Goal: Information Seeking & Learning: Learn about a topic

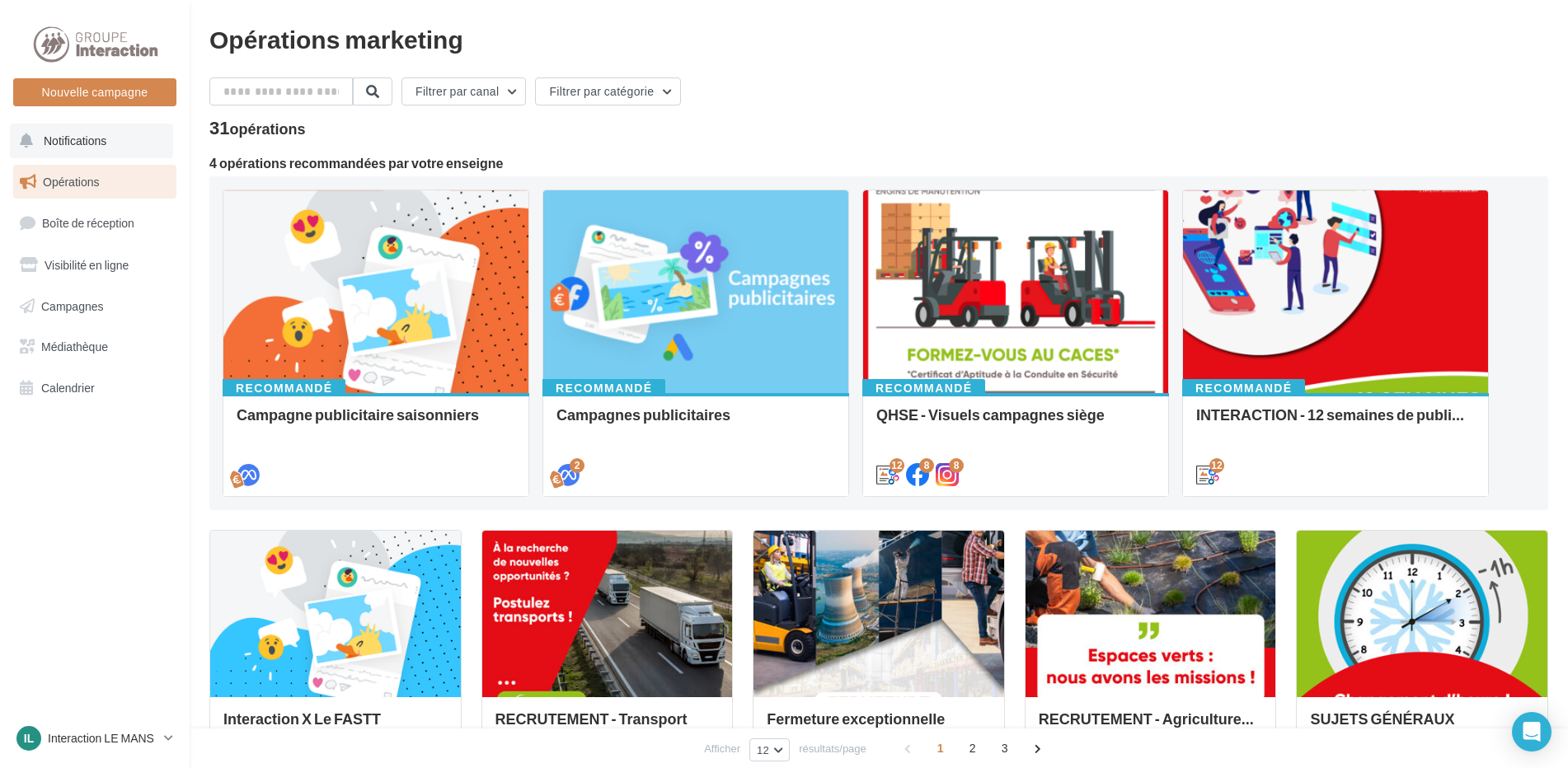
click at [94, 146] on span "Notifications" at bounding box center [75, 140] width 62 height 14
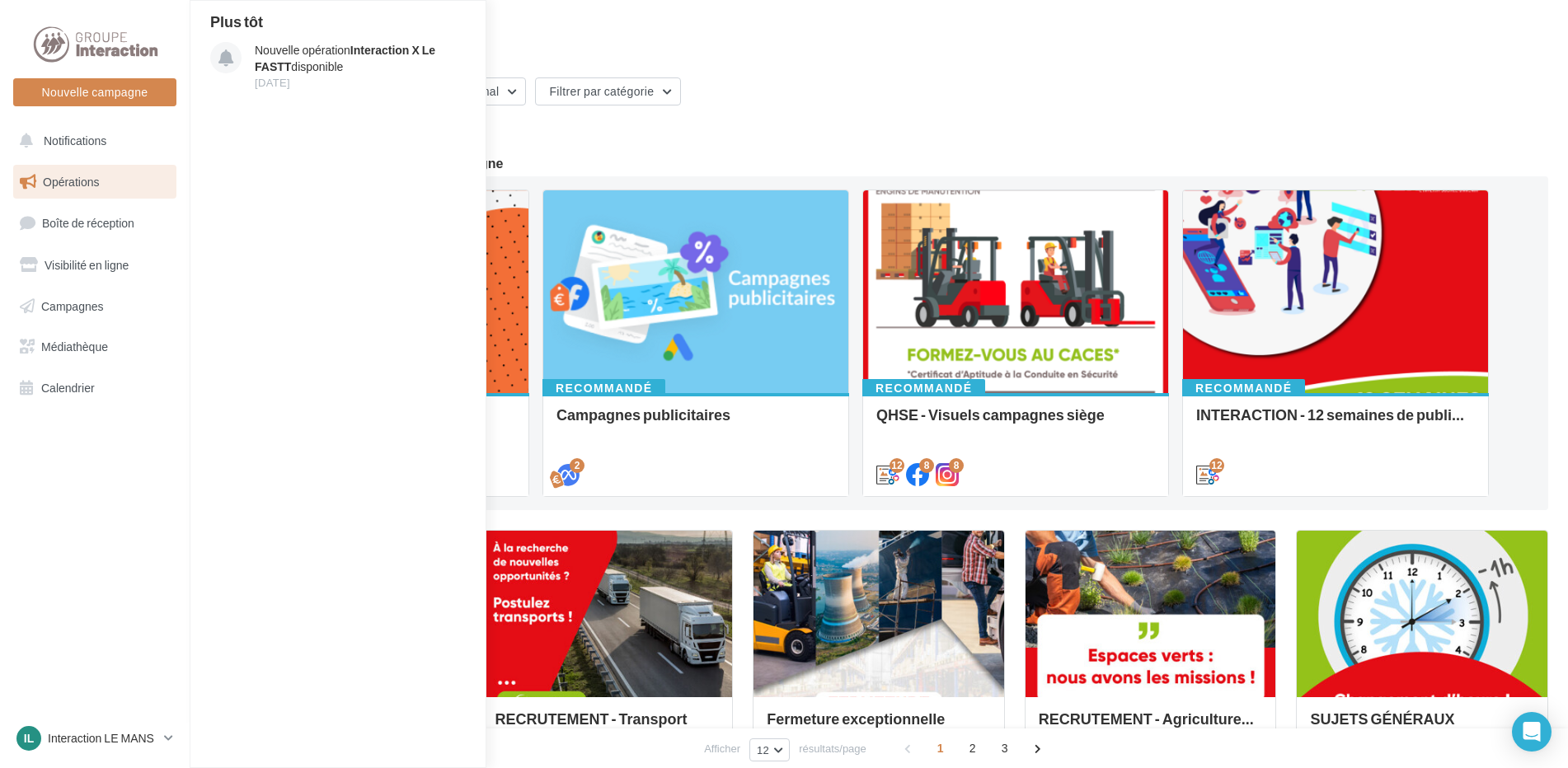
click at [109, 185] on link "Opérations" at bounding box center [95, 182] width 170 height 34
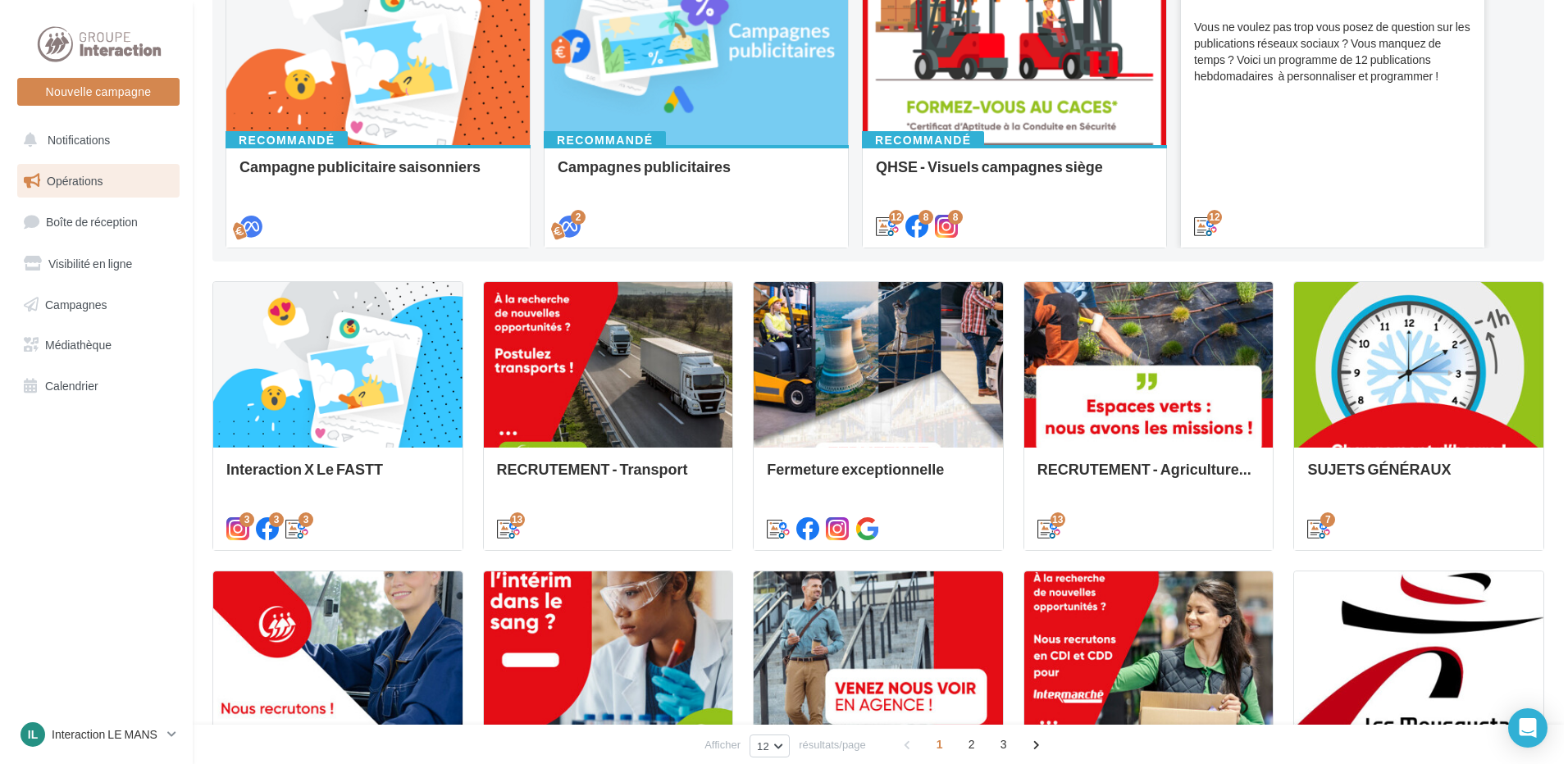
scroll to position [82, 0]
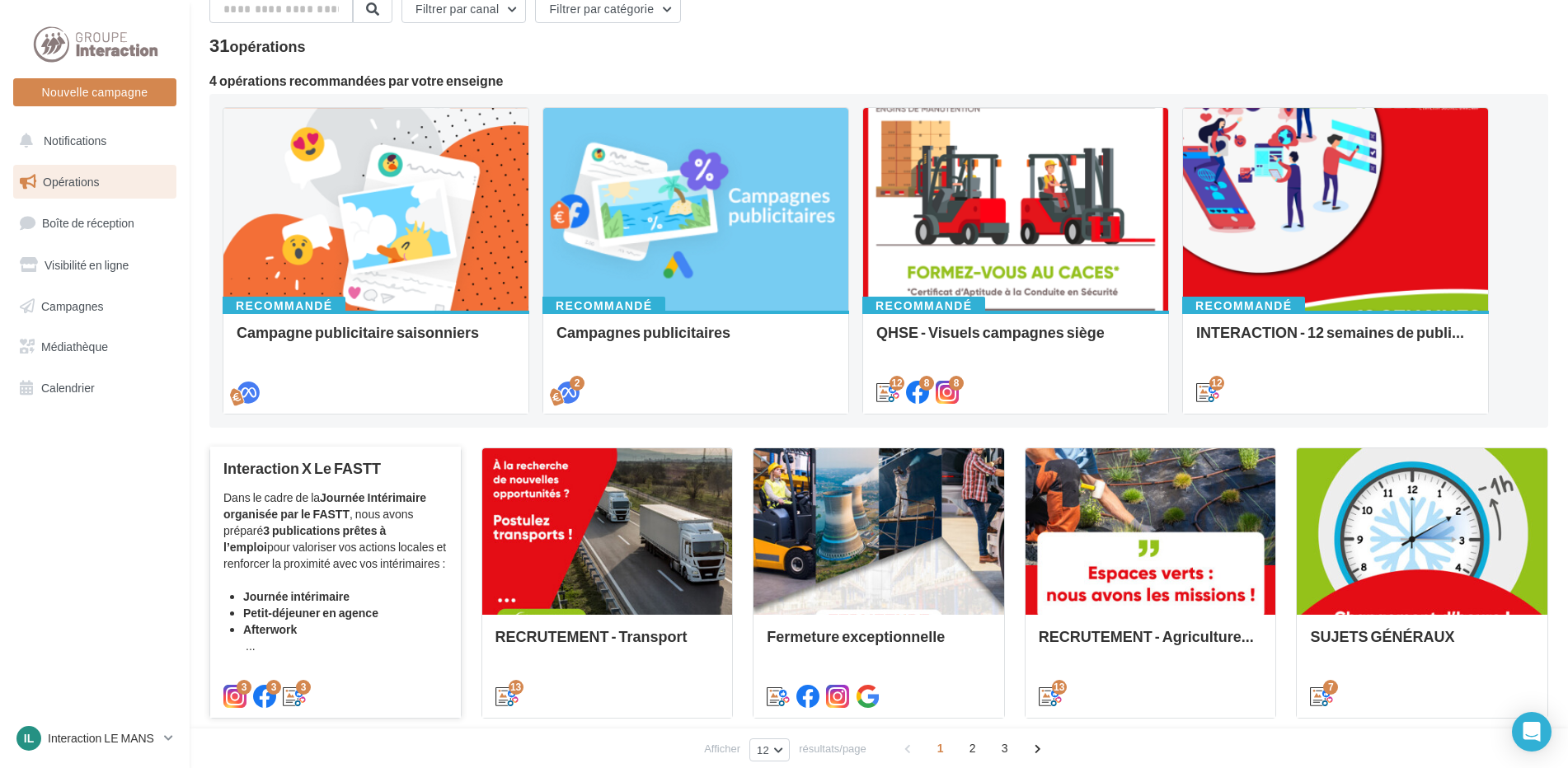
click at [420, 580] on div "Dans le cadre de la Journée Intérimaire organisée par le FASTT , nous avons pré…" at bounding box center [336, 572] width 224 height 165
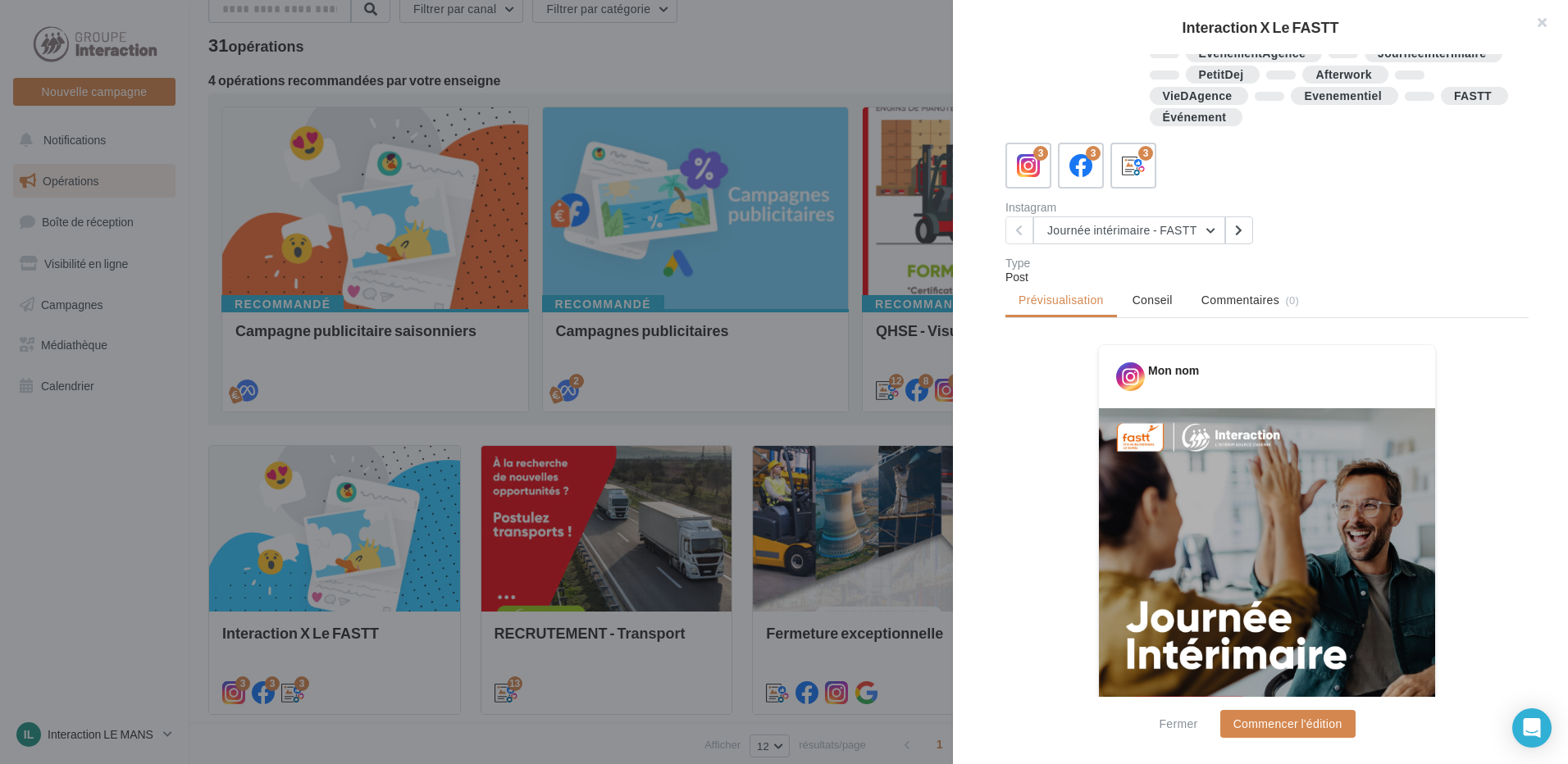
scroll to position [135, 0]
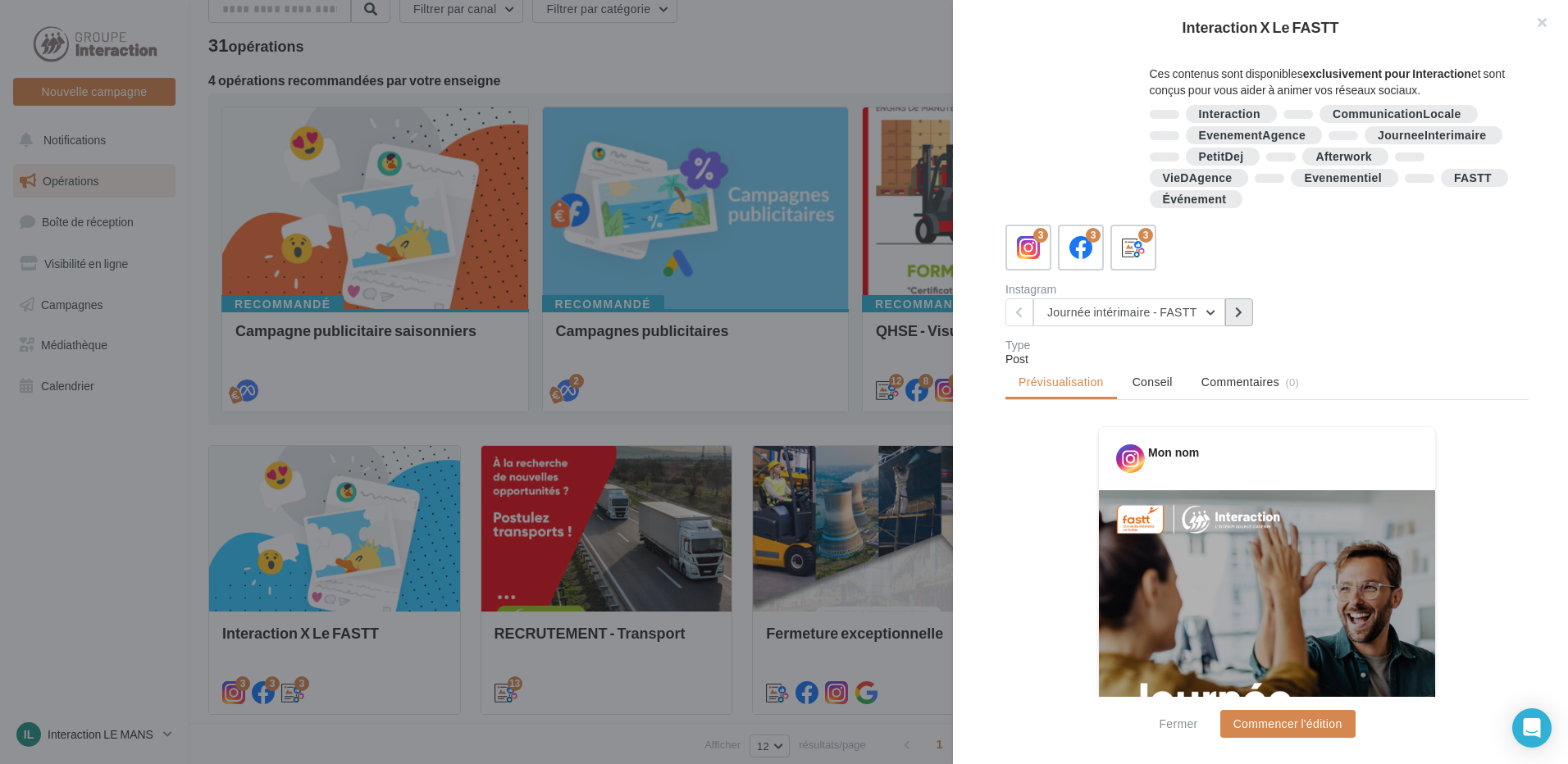
click at [1243, 320] on button at bounding box center [1239, 312] width 28 height 28
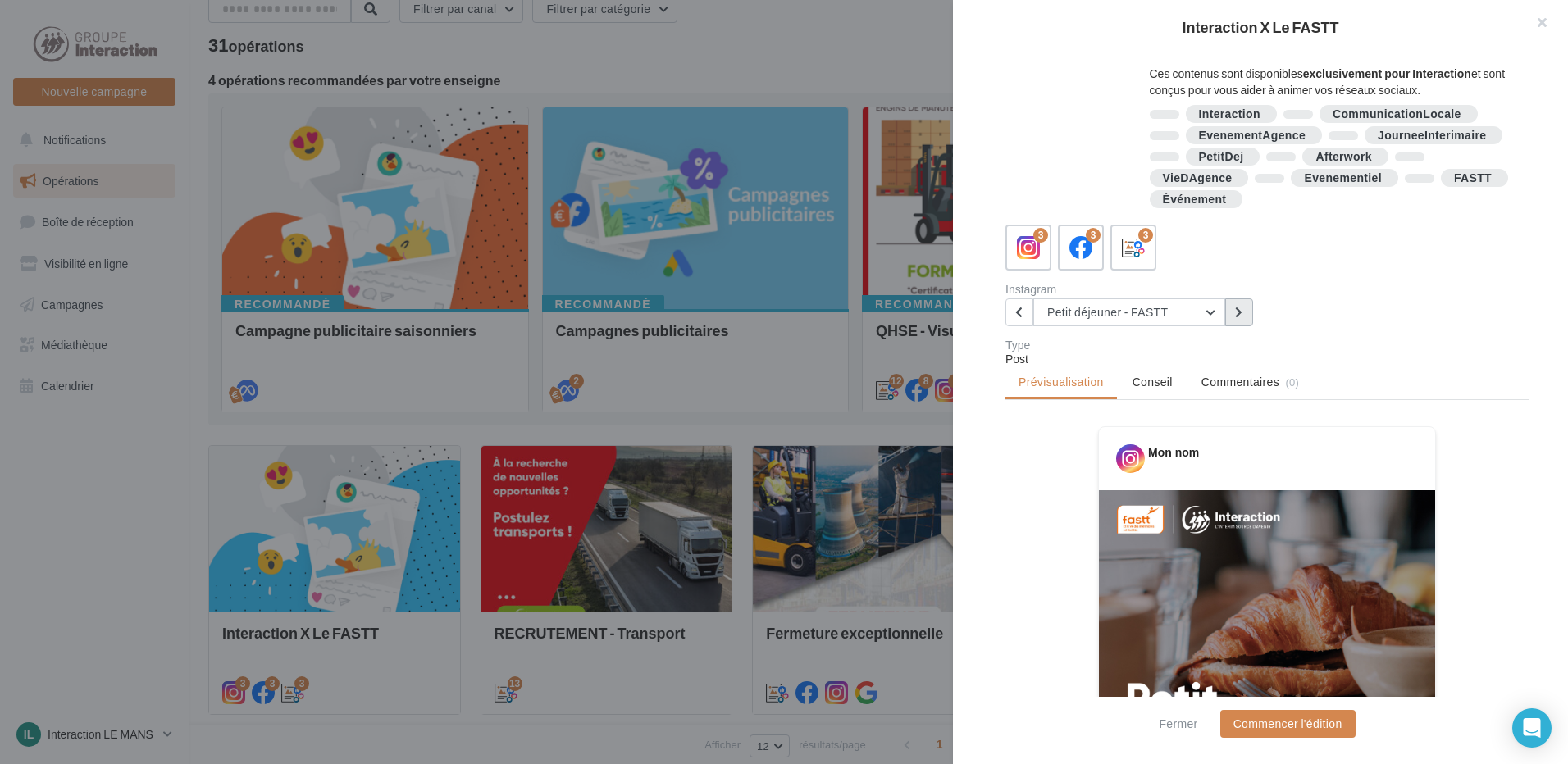
click at [1239, 305] on button at bounding box center [1239, 312] width 28 height 28
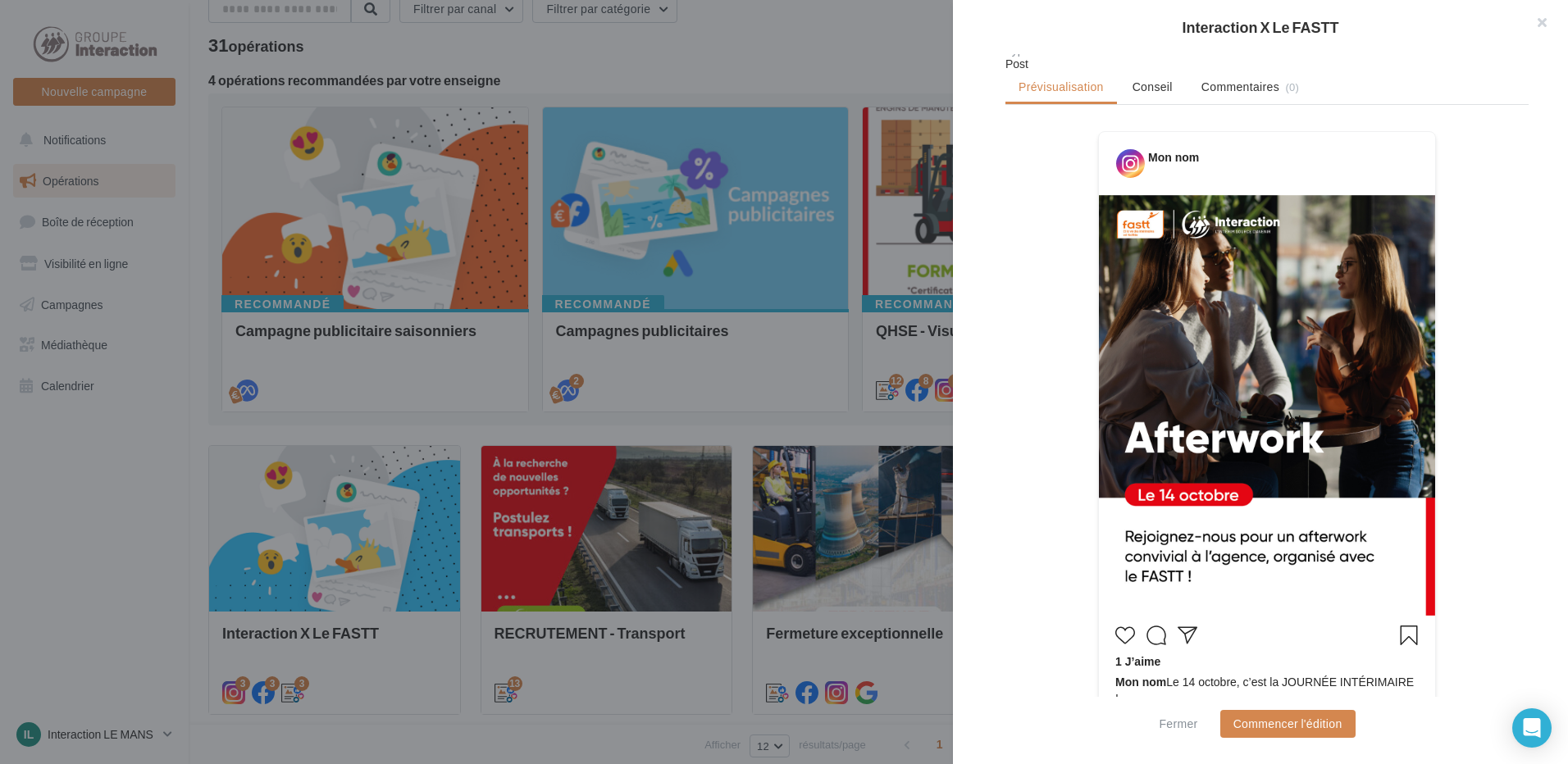
scroll to position [757, 0]
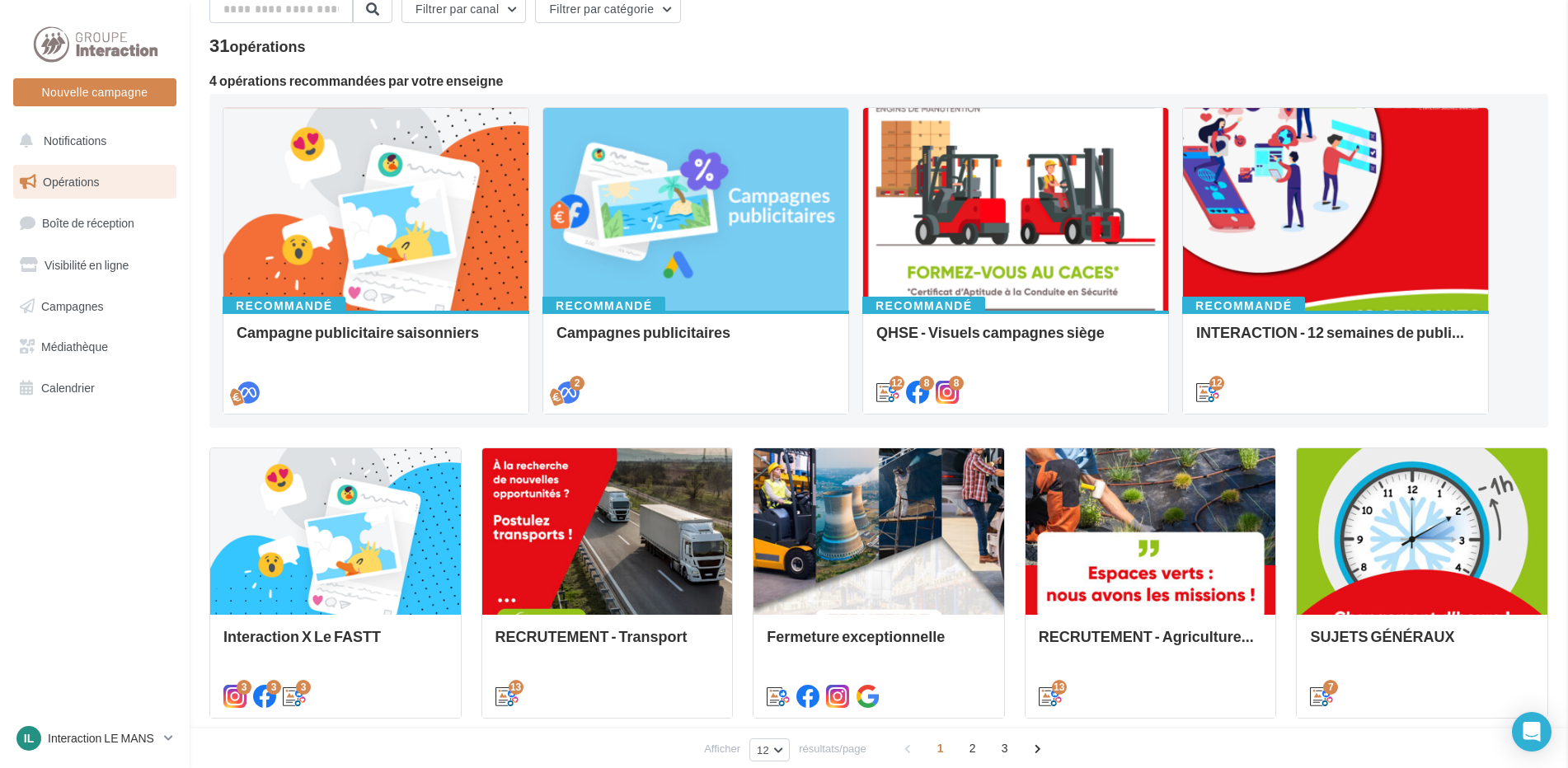
drag, startPoint x: 676, startPoint y: 453, endPoint x: 592, endPoint y: 379, distance: 111.9
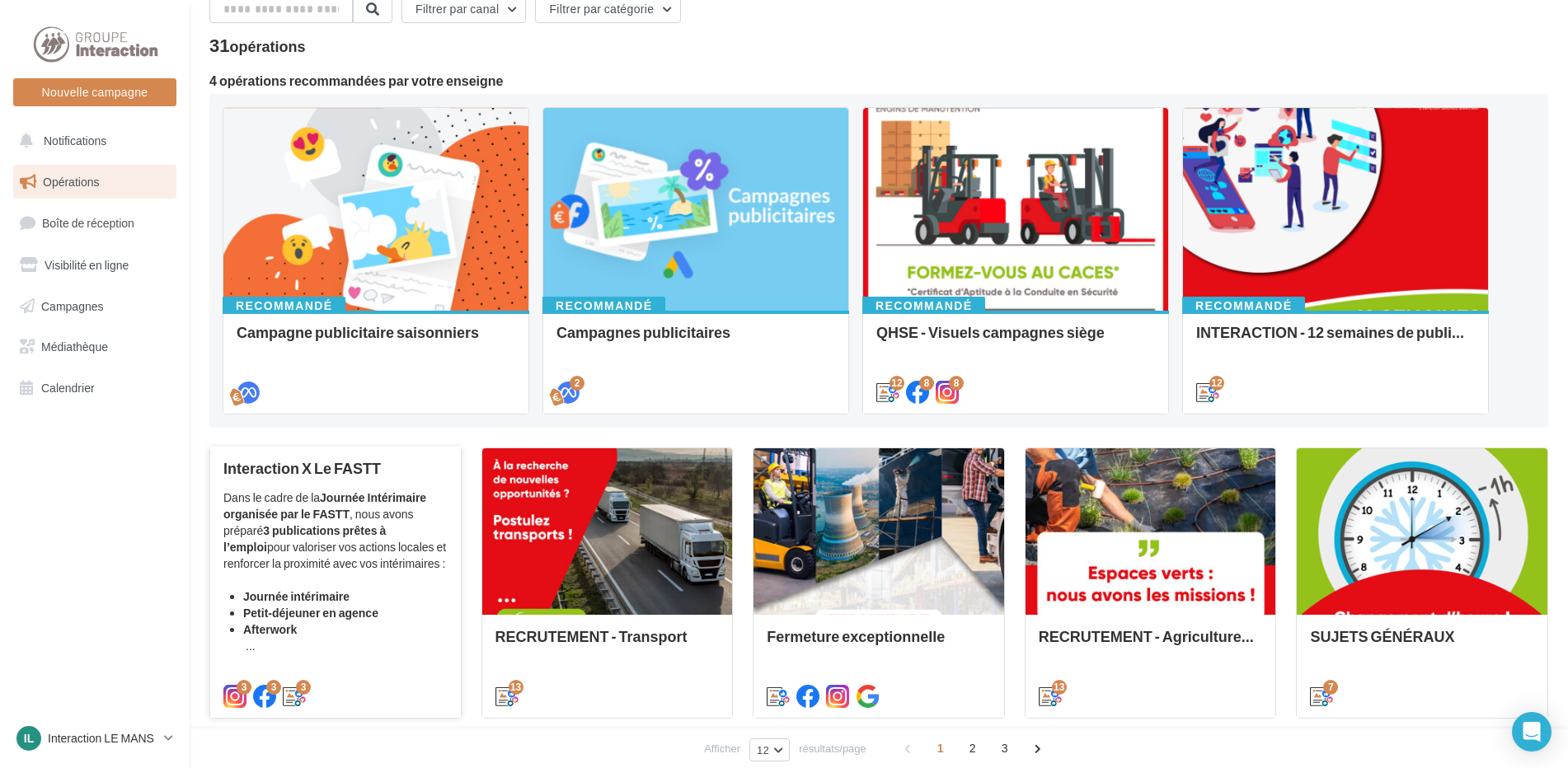
click at [368, 591] on li "Journée intérimaire" at bounding box center [345, 597] width 204 height 17
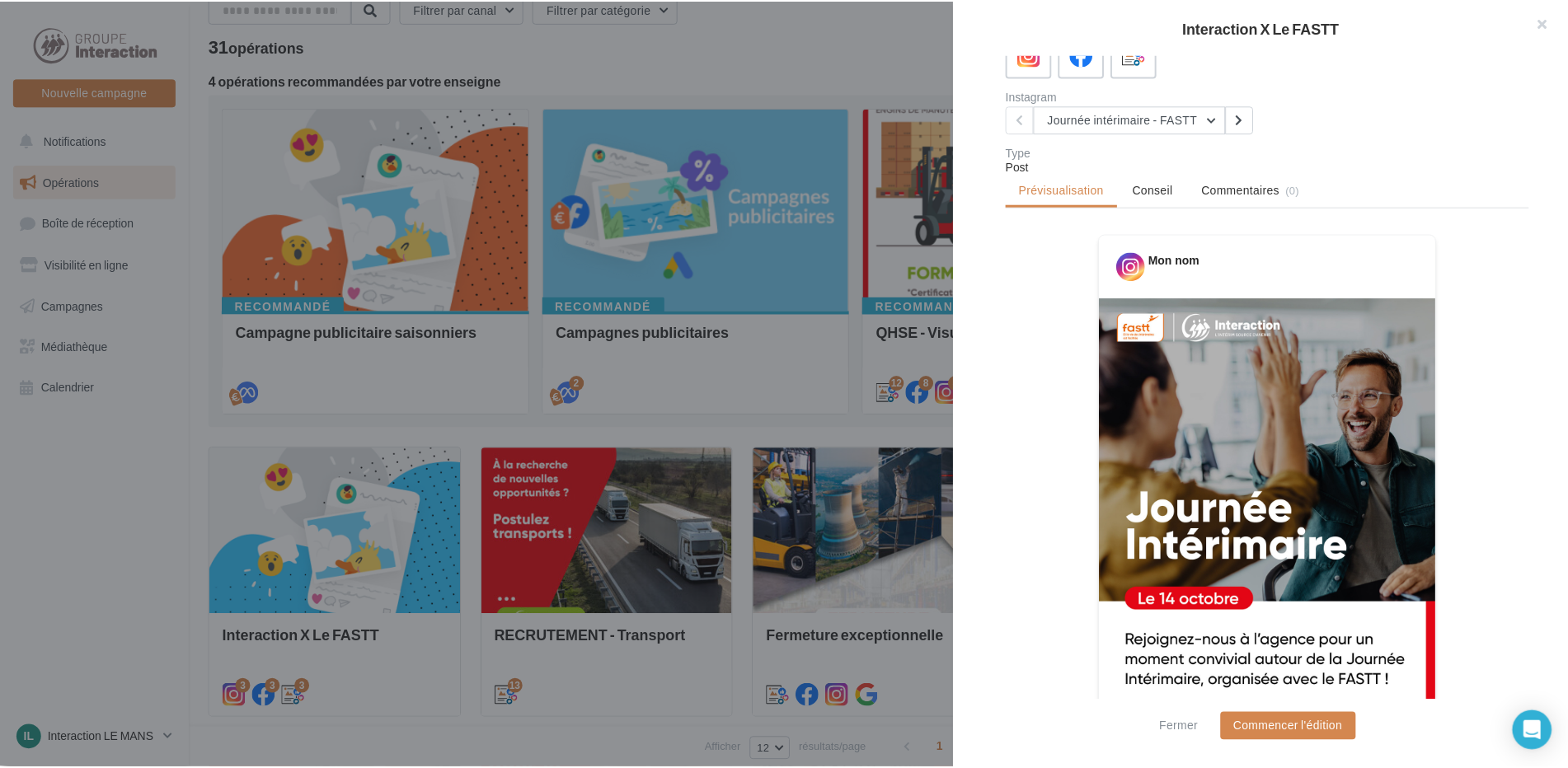
scroll to position [659, 0]
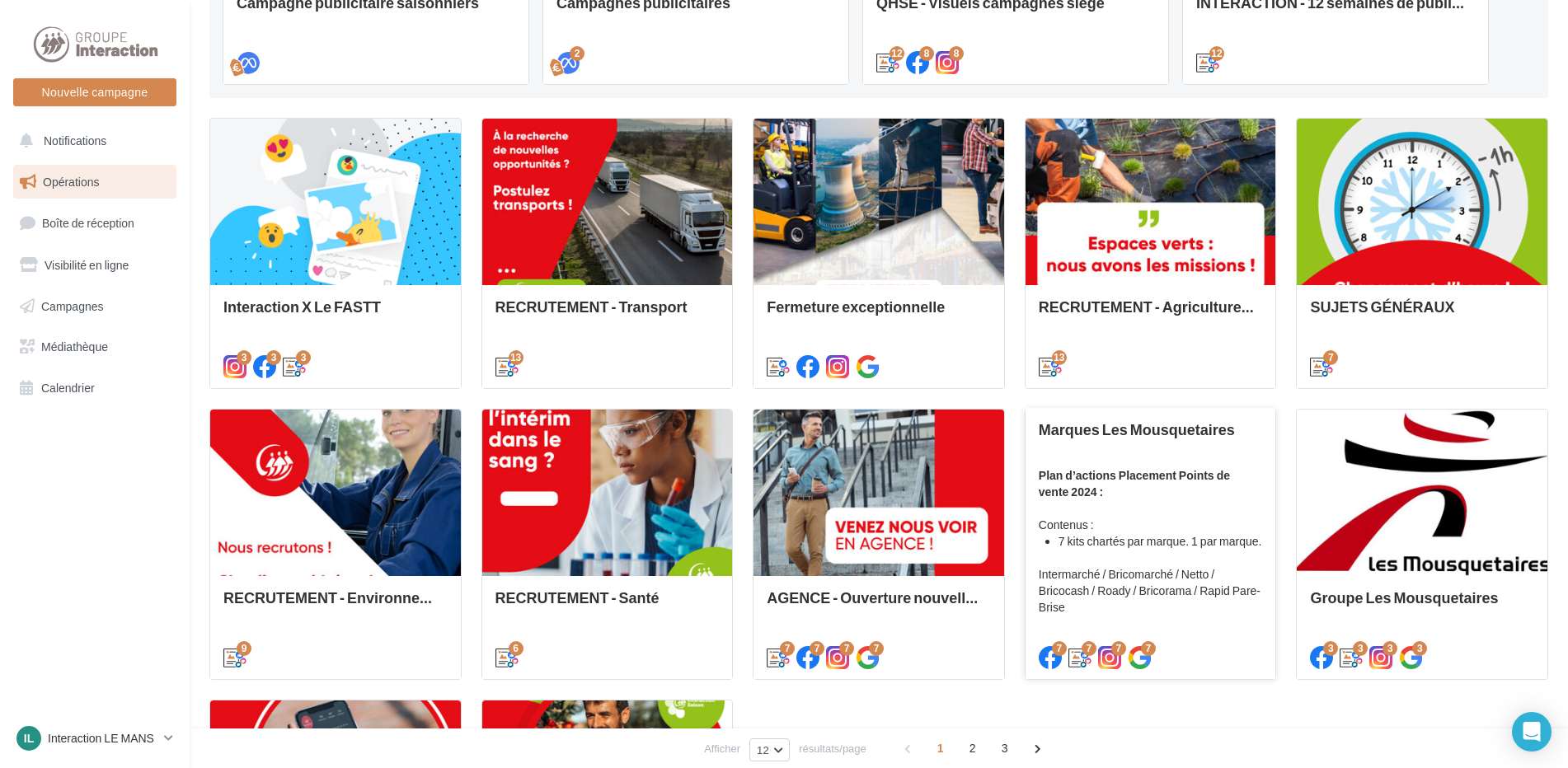
scroll to position [495, 0]
